Goal: Task Accomplishment & Management: Complete application form

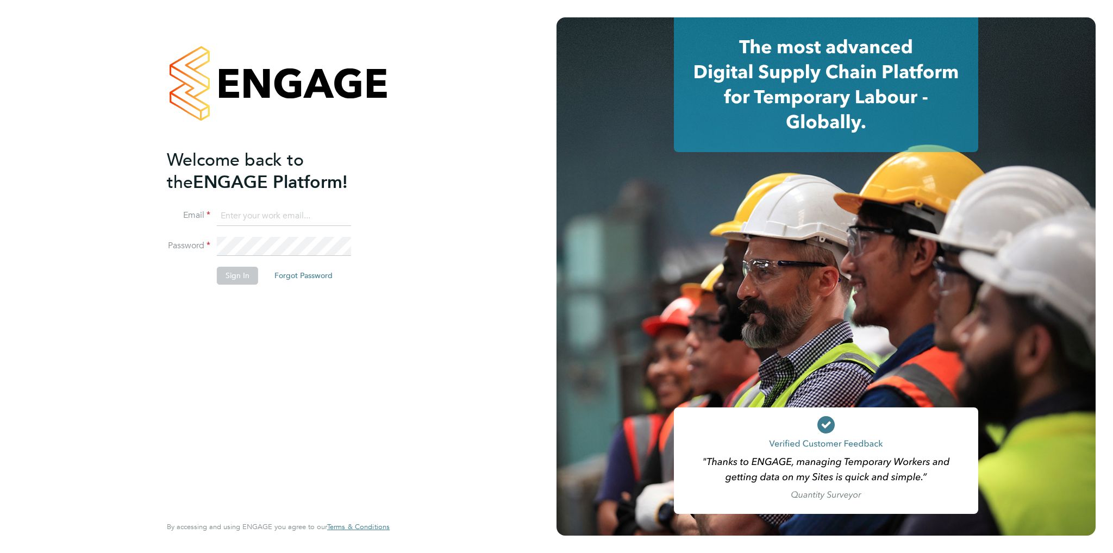
click at [263, 216] on input at bounding box center [284, 216] width 134 height 20
type input "[PERSON_NAME][EMAIL_ADDRESS][DOMAIN_NAME]"
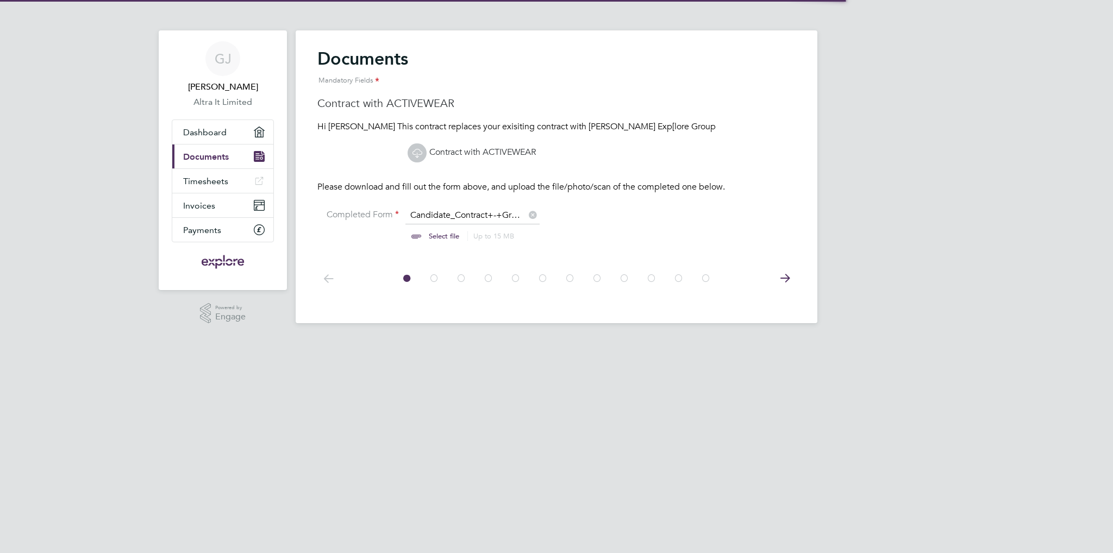
scroll to position [14, 135]
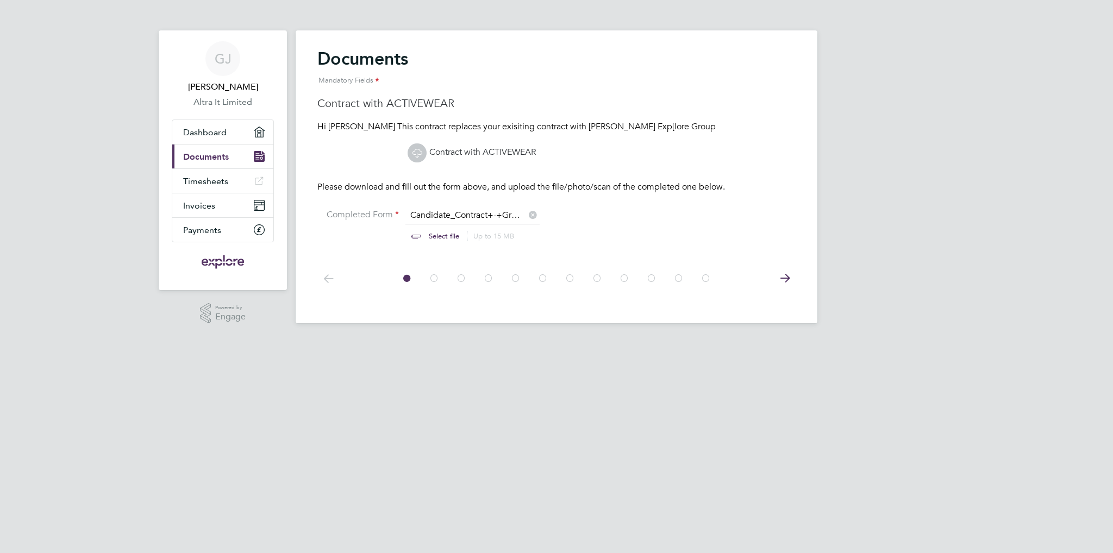
click at [423, 216] on input "file" at bounding box center [454, 226] width 171 height 33
click at [461, 217] on input "file" at bounding box center [454, 226] width 171 height 33
click at [440, 152] on link "Contract with ACTIVEWEAR" at bounding box center [471, 152] width 128 height 11
click at [135, 228] on div "GJ Graham Jest Altra It Limited Applications: Dashboard Current page: Documents…" at bounding box center [556, 170] width 1113 height 341
click at [499, 83] on div "Mandatory Fields" at bounding box center [556, 81] width 478 height 22
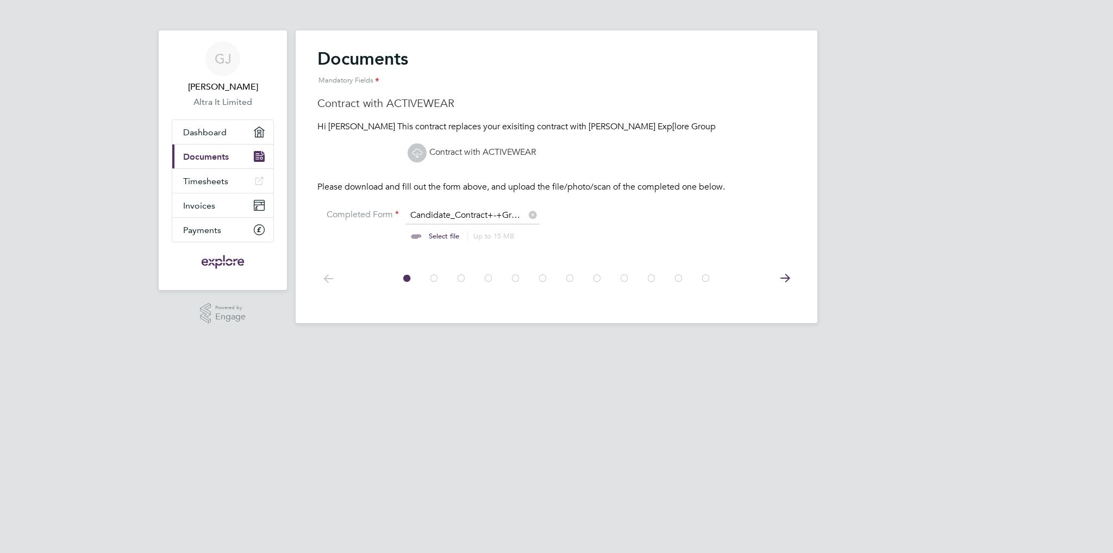
click at [413, 235] on input "file" at bounding box center [454, 226] width 171 height 33
type input "C:\fakepath\contract-extension-06-2025-signed.pdf"
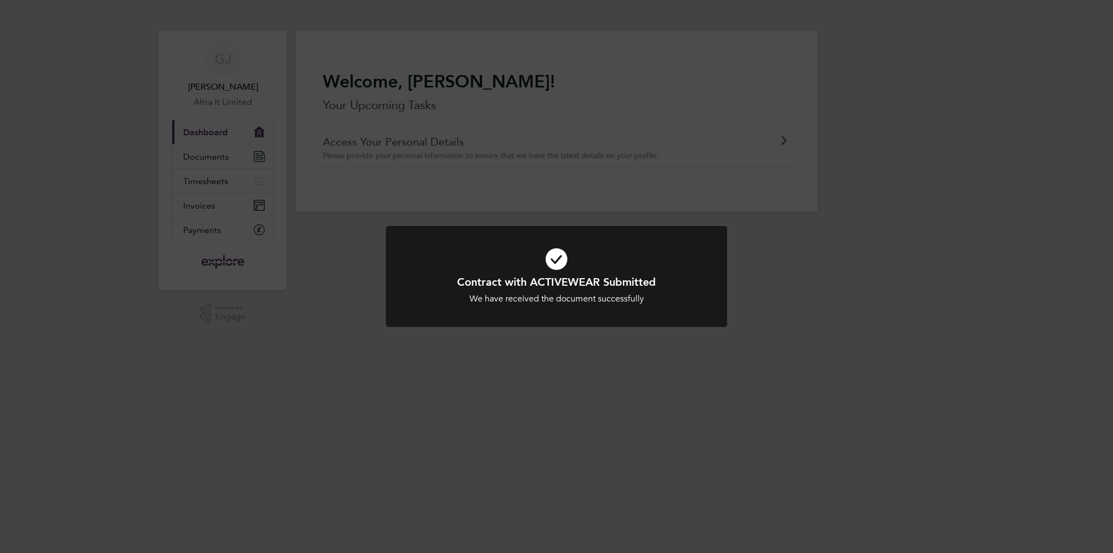
click at [546, 350] on div "Contract with ACTIVEWEAR Submitted We have received the document successfully C…" at bounding box center [556, 276] width 1113 height 553
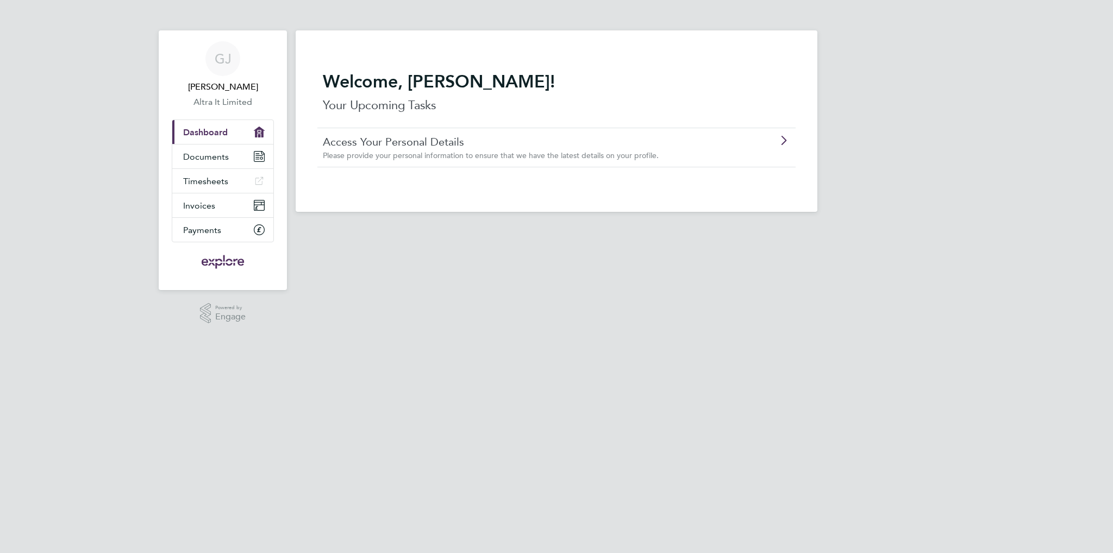
click at [423, 141] on link "Access Your Personal Details" at bounding box center [526, 142] width 406 height 14
click at [208, 155] on span "Documents" at bounding box center [206, 157] width 46 height 10
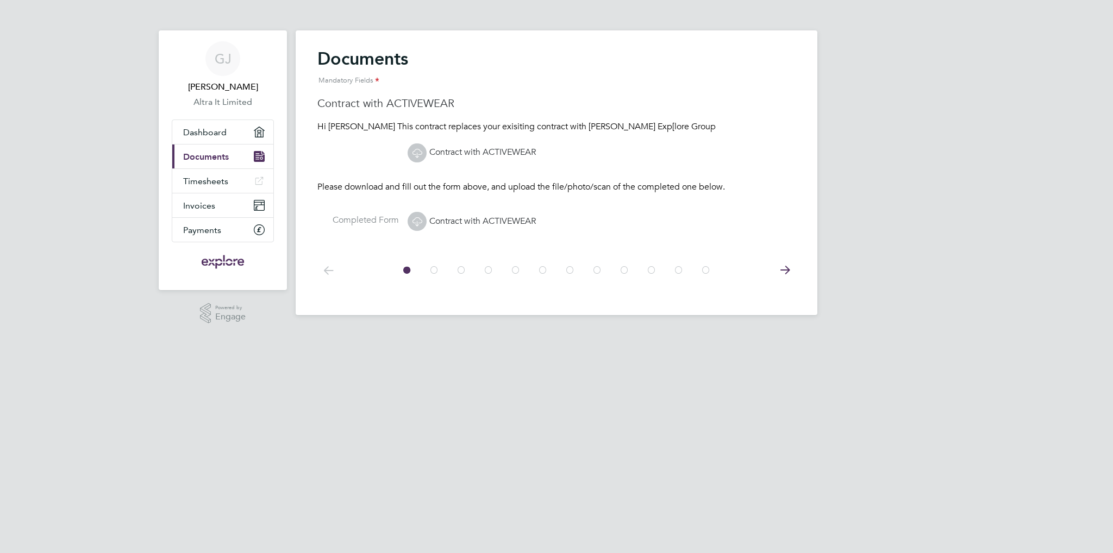
click at [786, 265] on icon at bounding box center [785, 270] width 22 height 24
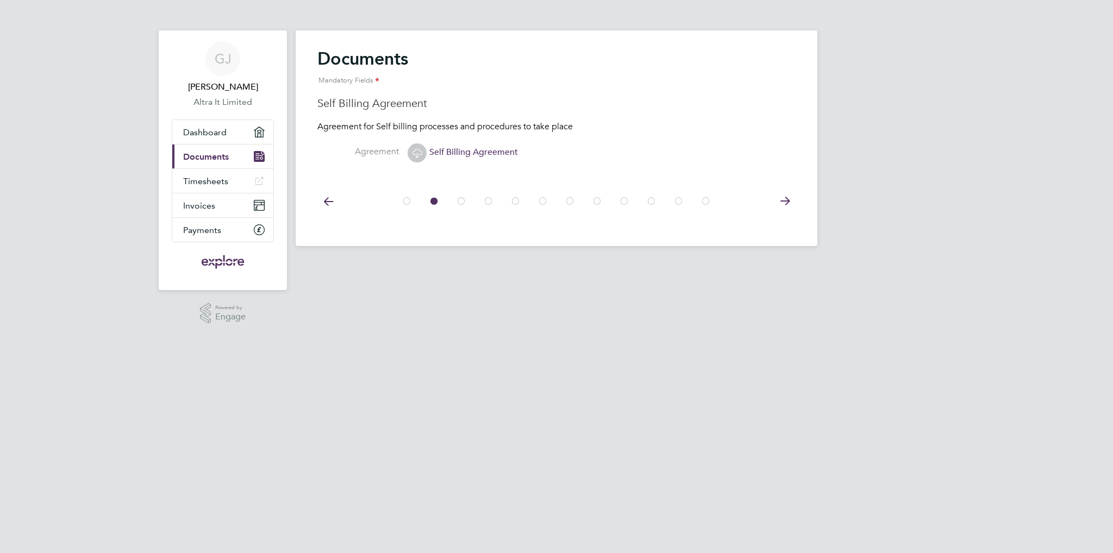
click at [784, 203] on icon at bounding box center [785, 201] width 22 height 24
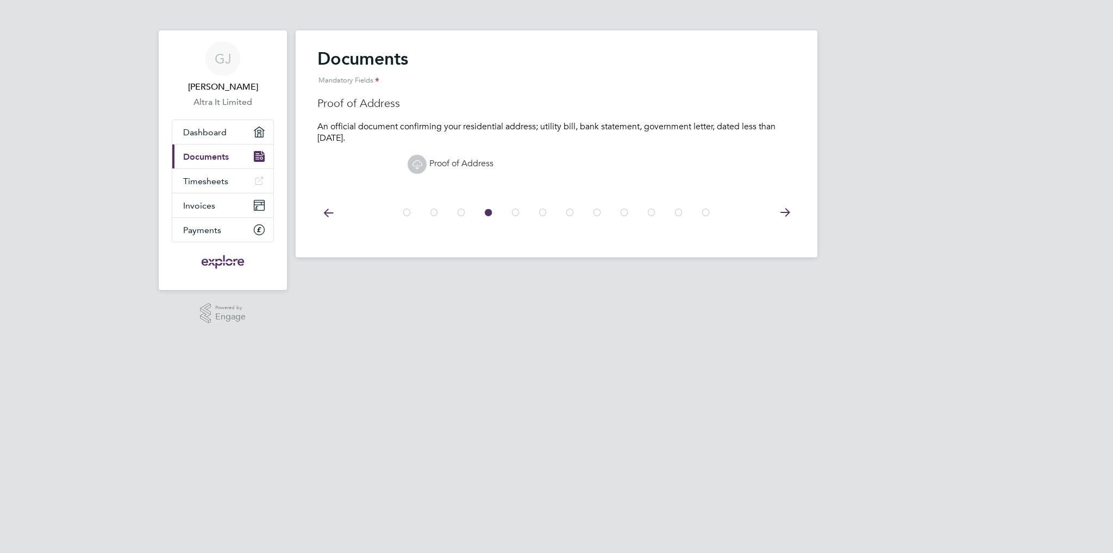
click at [784, 203] on icon at bounding box center [785, 212] width 22 height 24
click at [784, 205] on icon at bounding box center [785, 212] width 22 height 24
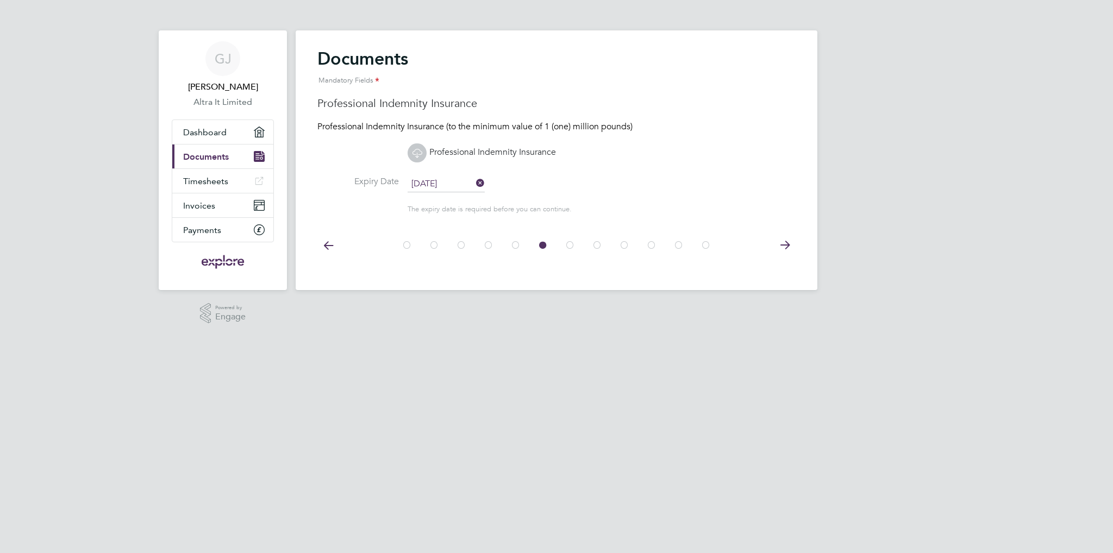
click at [785, 244] on icon at bounding box center [785, 245] width 22 height 24
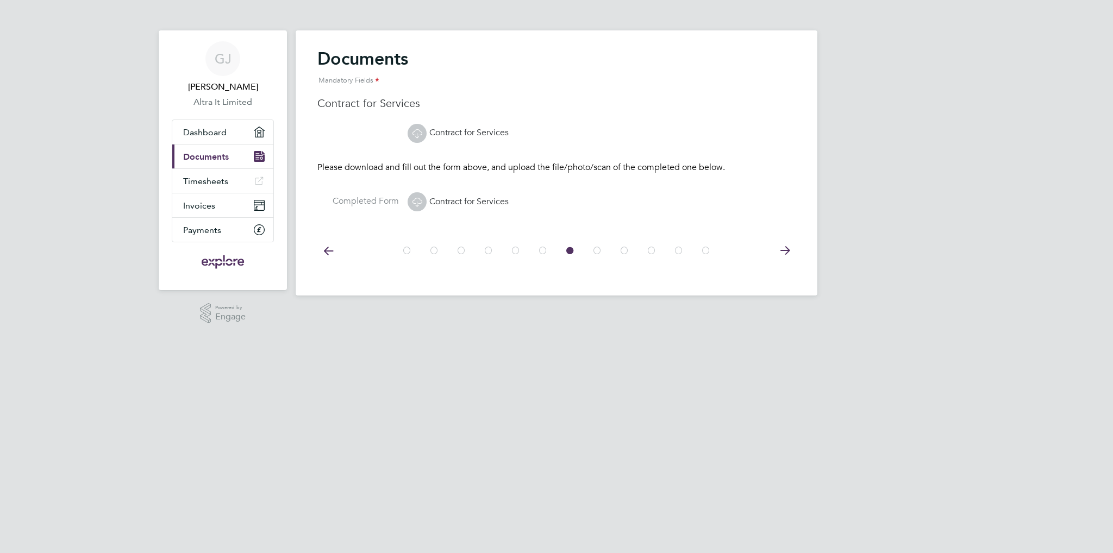
click at [786, 244] on icon at bounding box center [785, 250] width 22 height 24
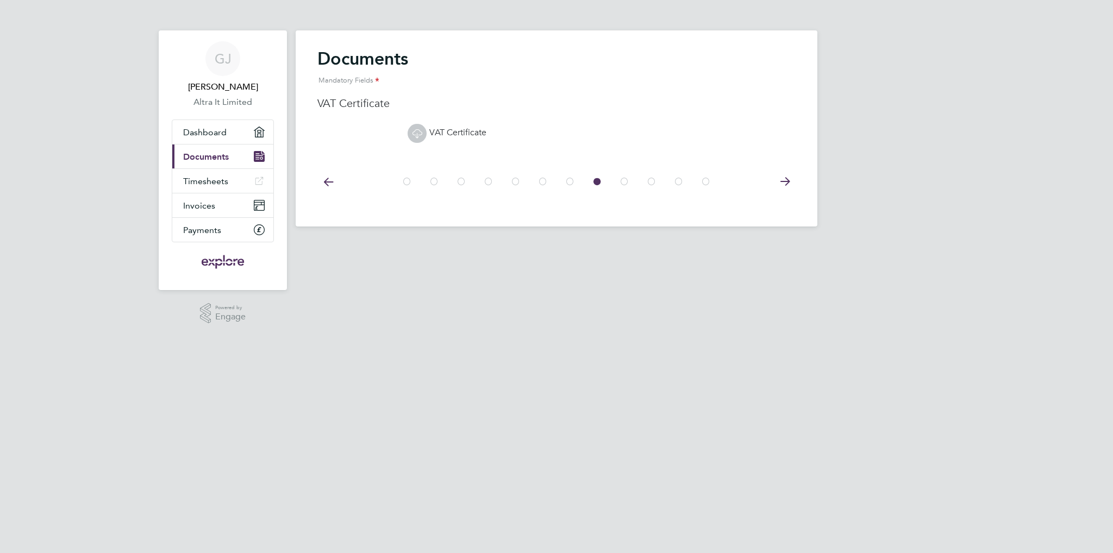
click at [780, 189] on icon at bounding box center [785, 181] width 22 height 24
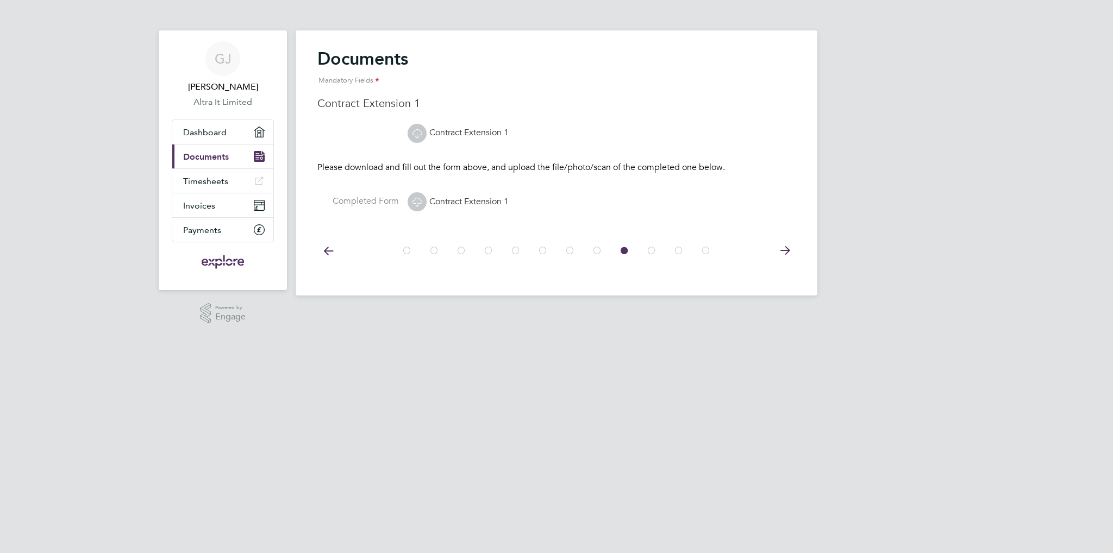
click at [782, 257] on icon at bounding box center [785, 250] width 22 height 24
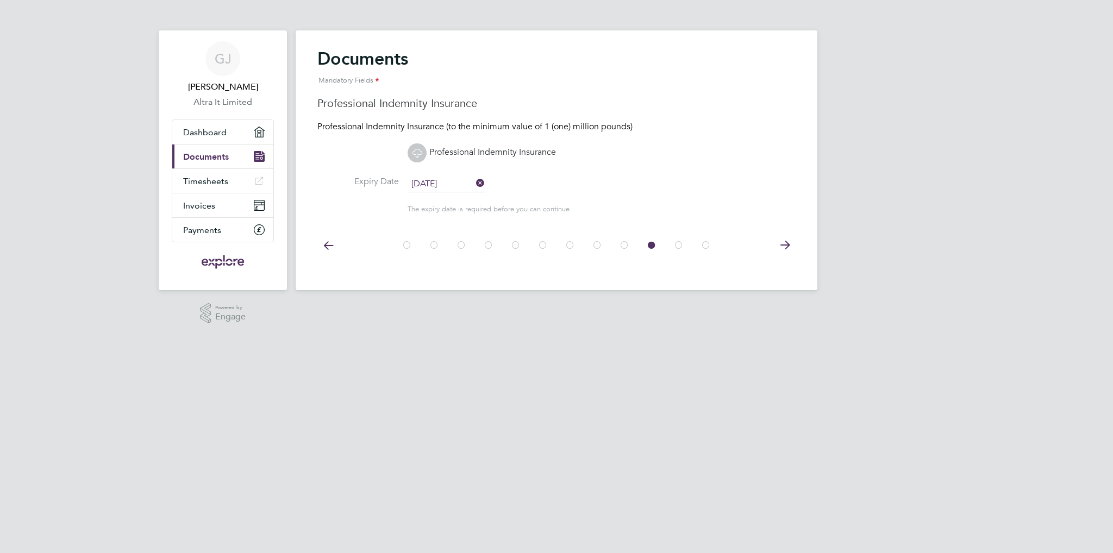
click at [782, 257] on icon at bounding box center [785, 245] width 22 height 24
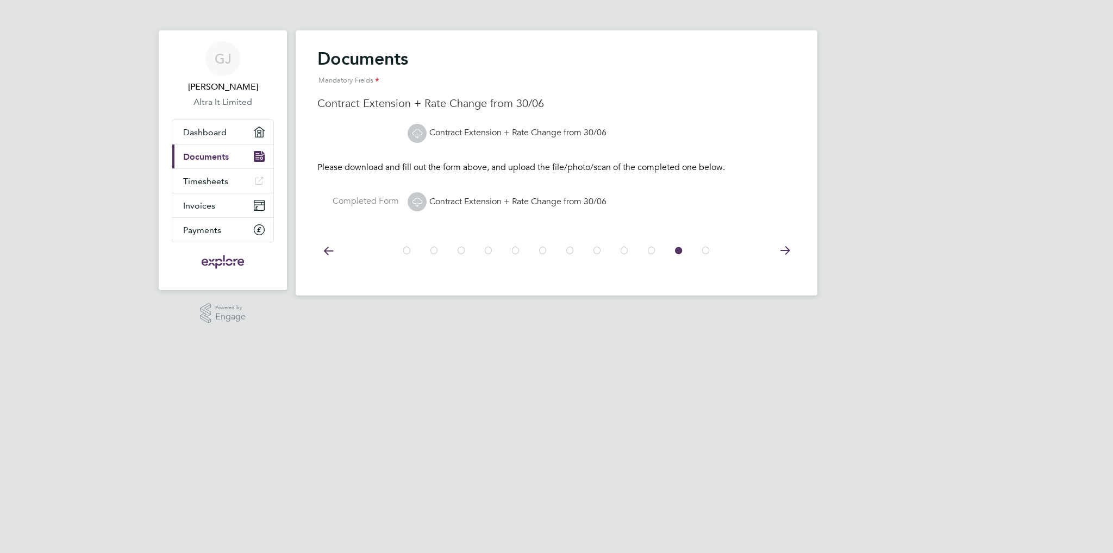
click at [781, 252] on icon at bounding box center [785, 250] width 22 height 24
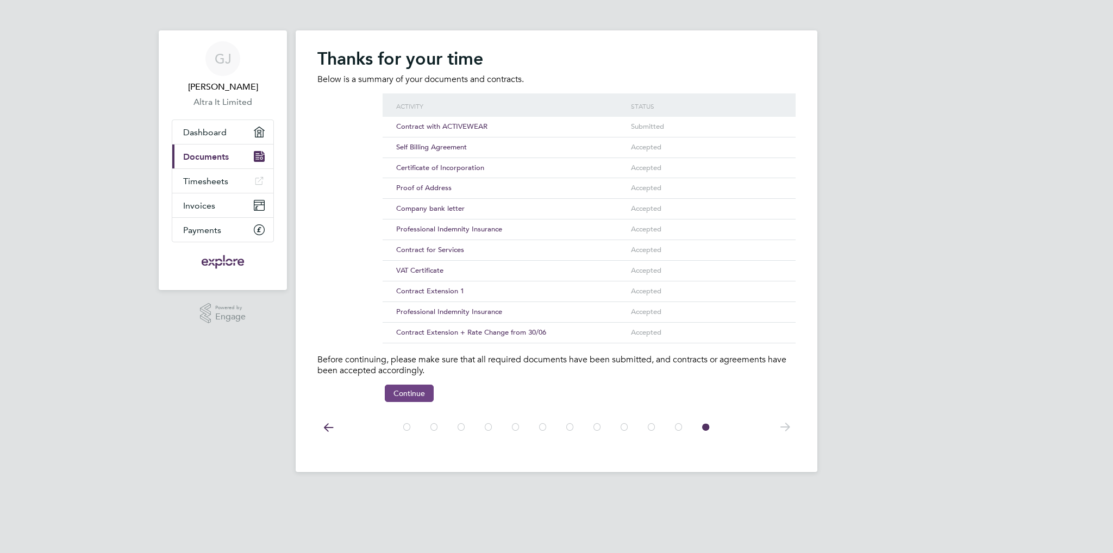
click at [409, 392] on button "Continue" at bounding box center [409, 393] width 49 height 17
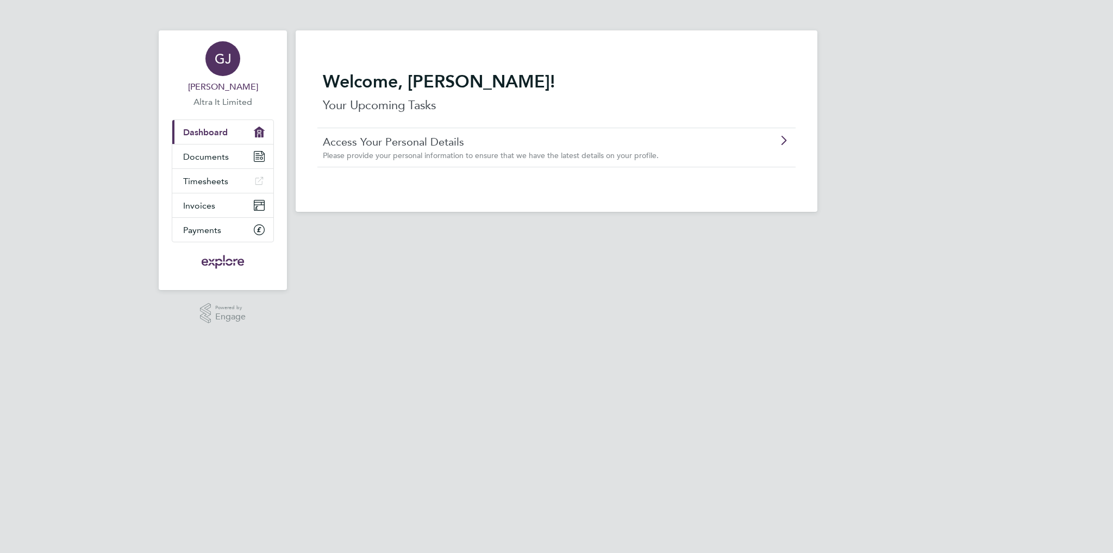
click at [227, 70] on div "GJ" at bounding box center [222, 58] width 35 height 35
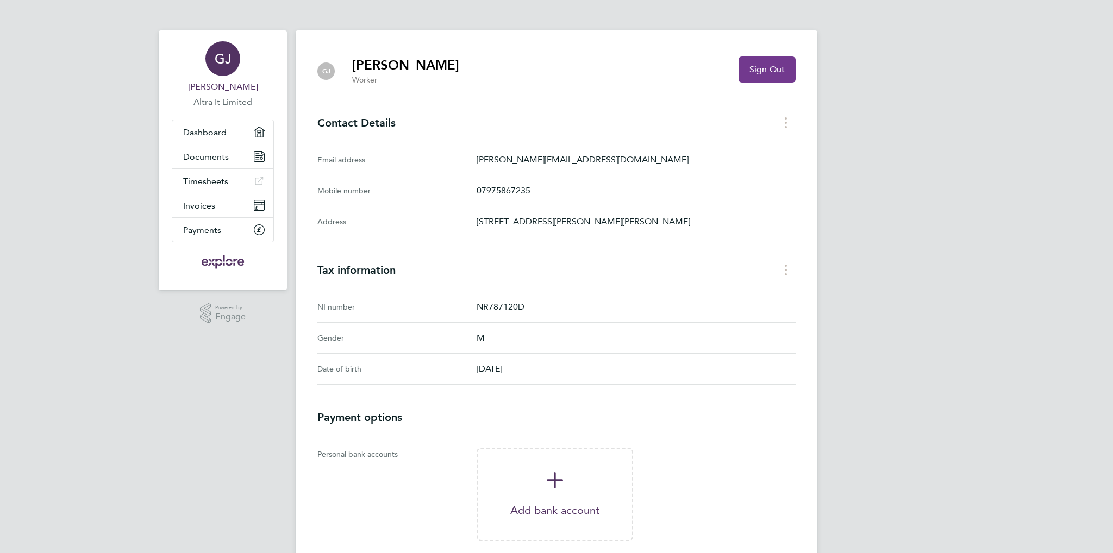
click at [758, 74] on span "Sign Out" at bounding box center [766, 69] width 35 height 11
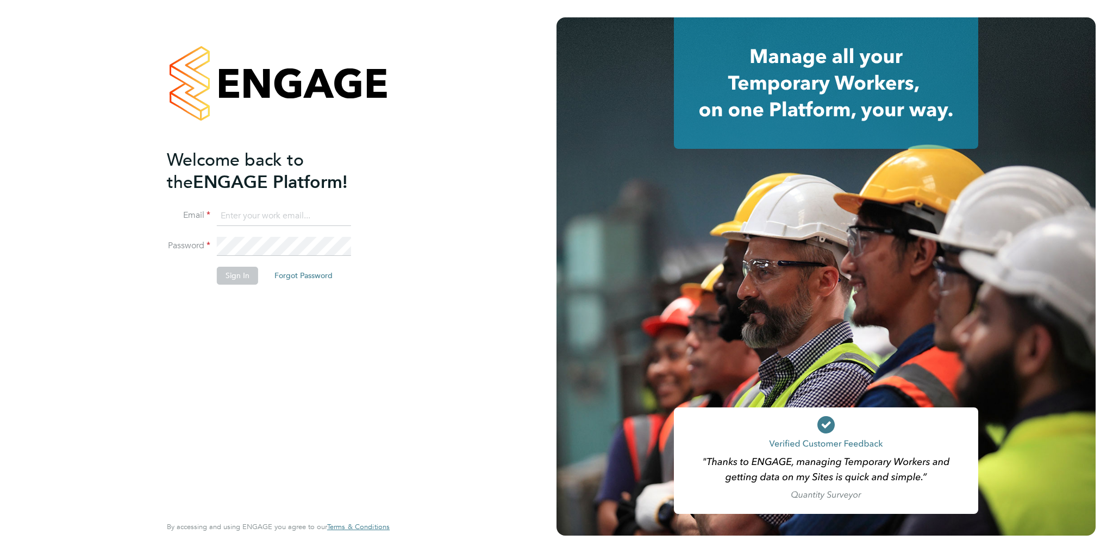
click at [248, 216] on input at bounding box center [284, 216] width 134 height 20
type input "graham.jest@gmail.com"
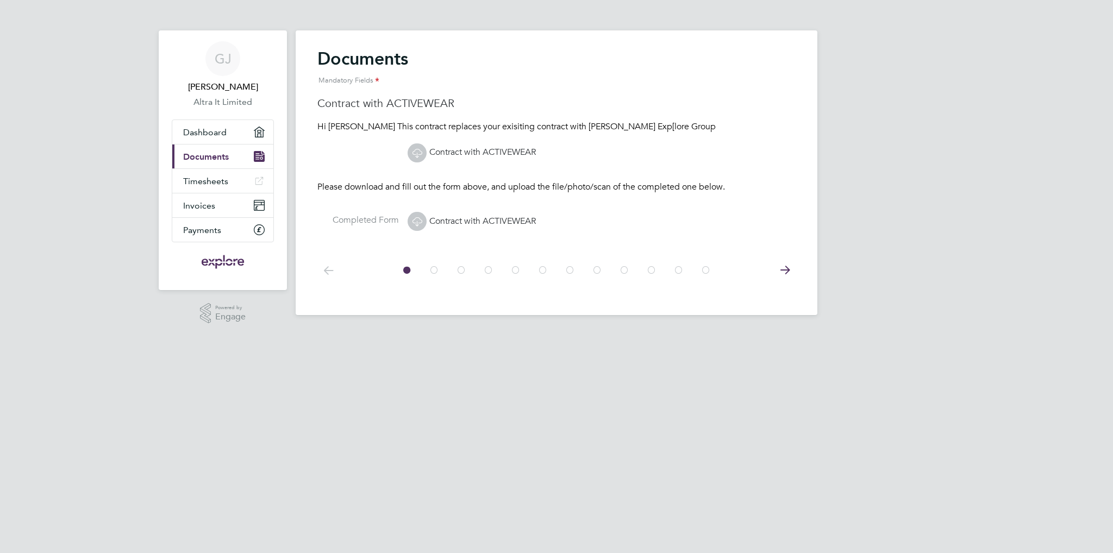
click at [413, 153] on icon at bounding box center [417, 153] width 14 height 14
click at [415, 217] on icon at bounding box center [417, 222] width 14 height 14
click at [209, 129] on span "Dashboard" at bounding box center [204, 132] width 43 height 10
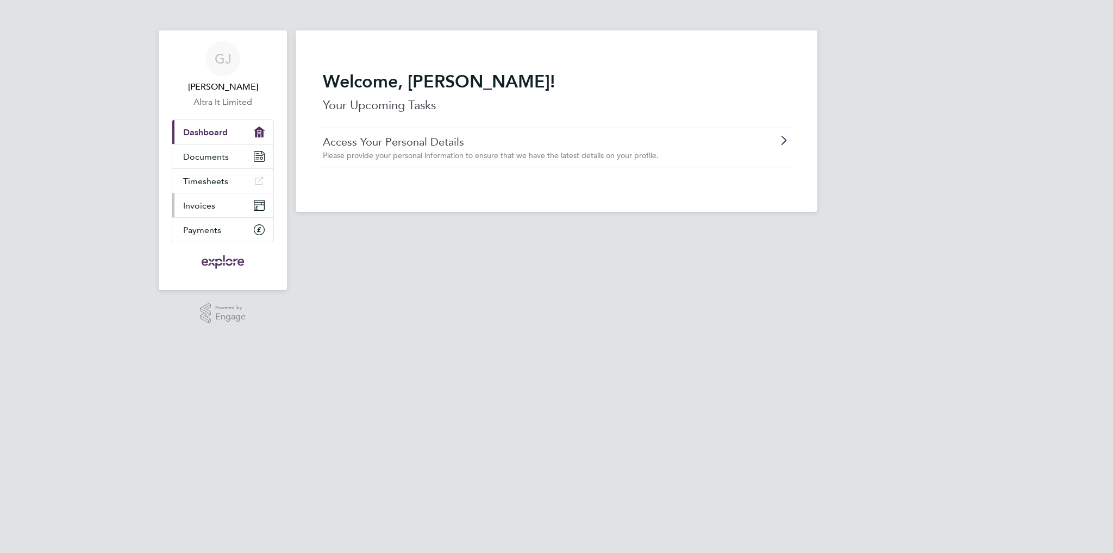
click at [198, 206] on span "Invoices" at bounding box center [199, 205] width 32 height 10
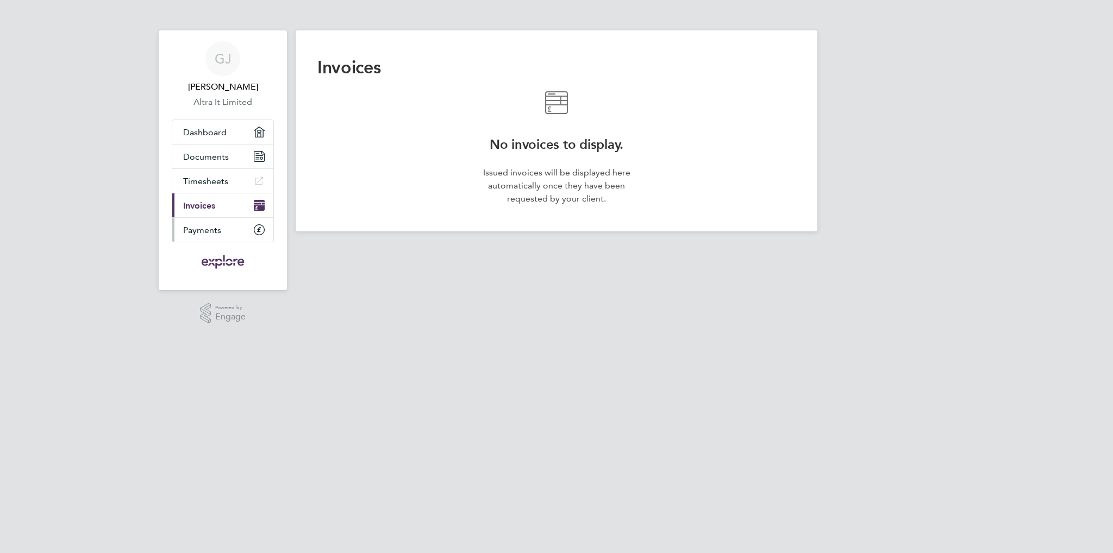
click at [196, 232] on span "Payments" at bounding box center [202, 230] width 38 height 10
click at [197, 204] on span "Invoices" at bounding box center [199, 205] width 32 height 10
click at [202, 180] on span "Timesheets" at bounding box center [205, 181] width 45 height 10
